Goal: Task Accomplishment & Management: Use online tool/utility

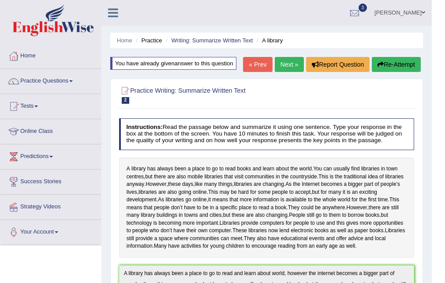
click at [286, 64] on link "Next »" at bounding box center [289, 64] width 29 height 15
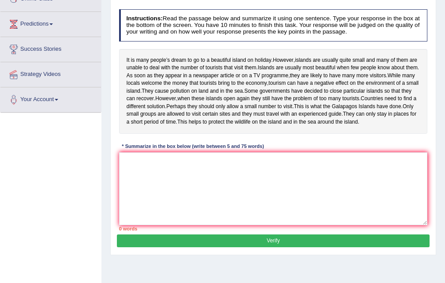
scroll to position [139, 0]
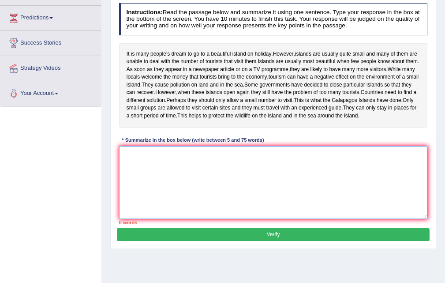
click at [142, 211] on textarea at bounding box center [273, 182] width 309 height 73
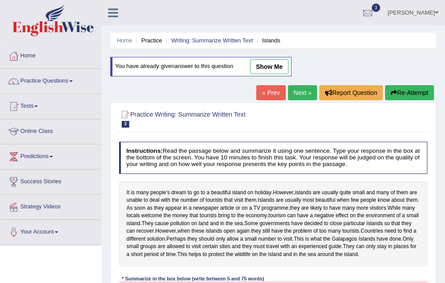
scroll to position [181, 0]
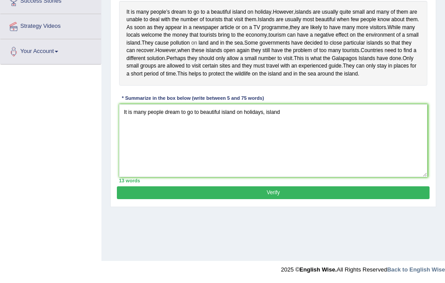
drag, startPoint x: 128, startPoint y: 64, endPoint x: 181, endPoint y: 66, distance: 53.9
click at [181, 66] on div "It is many people’s dream to go to a beautiful island on holiday . However , is…" at bounding box center [273, 43] width 309 height 85
drag, startPoint x: 126, startPoint y: 86, endPoint x: 204, endPoint y: 80, distance: 78.4
click at [204, 80] on div "It is many people’s dream to go to a beautiful island on holiday . However , is…" at bounding box center [273, 43] width 309 height 85
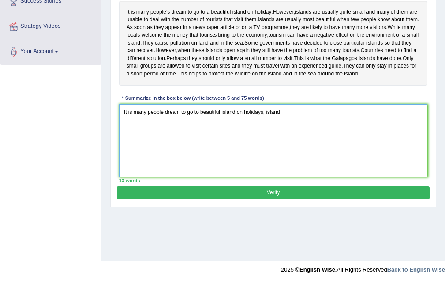
click at [284, 149] on textarea "It is many people dream to go to beautiful island on holidays, island" at bounding box center [273, 140] width 309 height 73
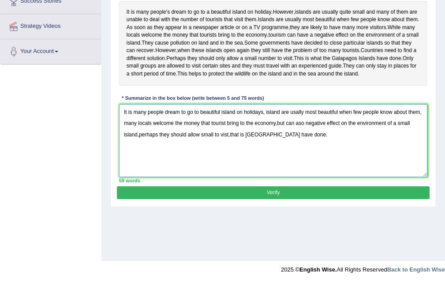
type textarea "It is many people dream to go to beautiful island on holidays, island are usall…"
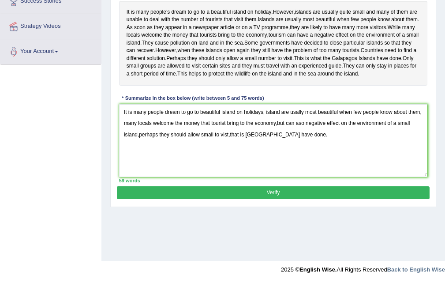
click at [290, 199] on button "Verify" at bounding box center [273, 192] width 313 height 13
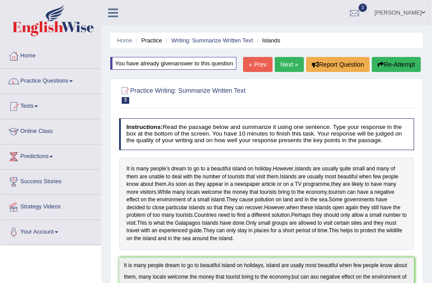
scroll to position [321, 0]
